Goal: Transaction & Acquisition: Purchase product/service

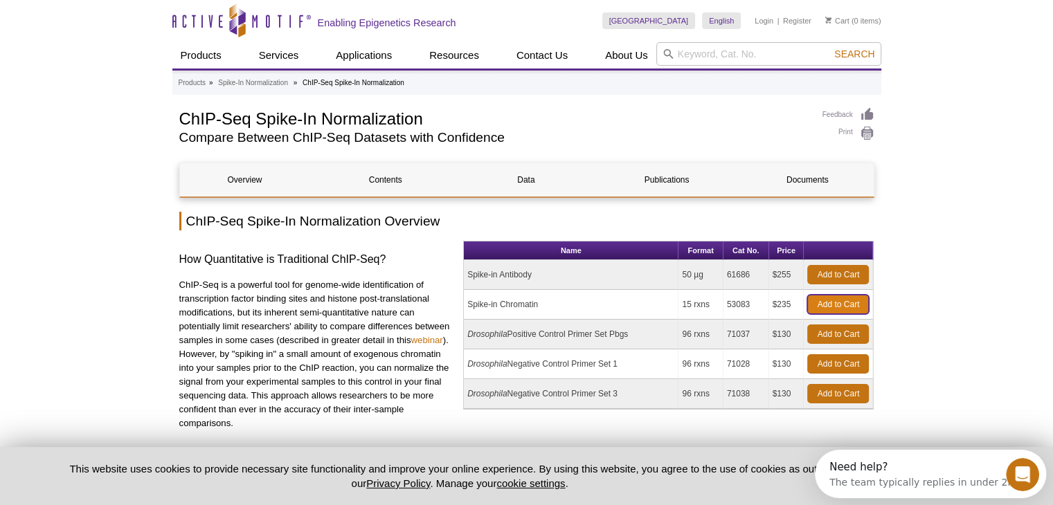
click at [828, 304] on link "Add to Cart" at bounding box center [838, 304] width 62 height 19
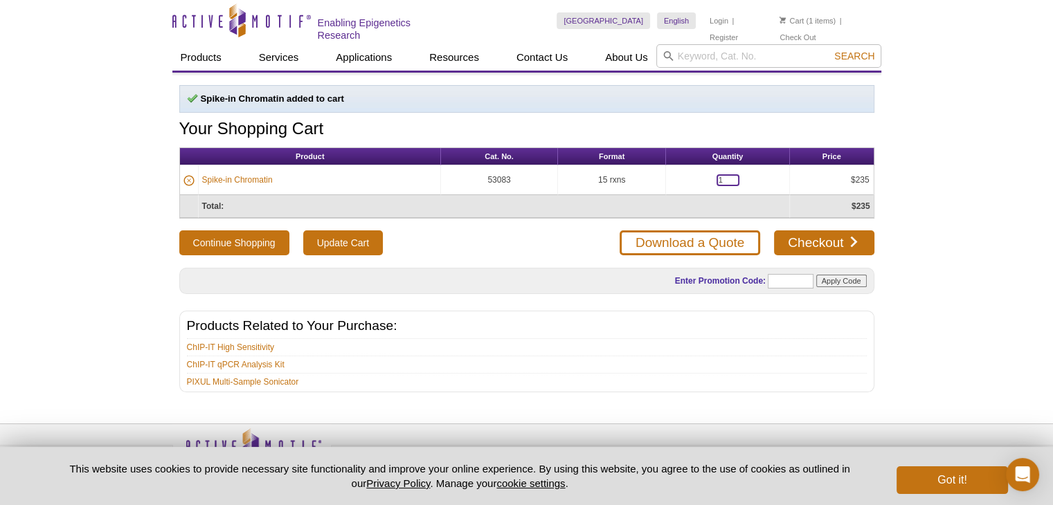
drag, startPoint x: 726, startPoint y: 172, endPoint x: 679, endPoint y: 160, distance: 49.2
click at [679, 160] on table "Product Cat. No. Format Quantity Price Spike-in Chromatin 53083 15 rxns 1 $235 …" at bounding box center [526, 182] width 695 height 71
type input "3"
click at [670, 200] on td "Total:" at bounding box center [494, 206] width 591 height 23
click at [385, 240] on div "Continue Shopping Update Cart Download a Quote Checkout" at bounding box center [526, 243] width 695 height 25
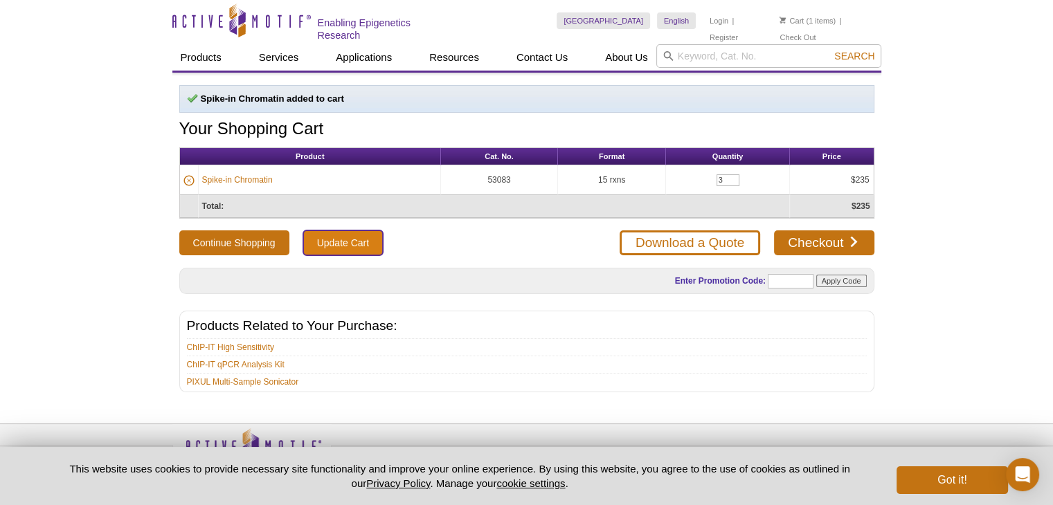
click at [368, 242] on input "Update Cart" at bounding box center [343, 243] width 80 height 25
click at [355, 239] on input "Update Cart" at bounding box center [343, 243] width 80 height 25
click at [846, 242] on link "Checkout" at bounding box center [824, 243] width 100 height 25
